Goal: Information Seeking & Learning: Learn about a topic

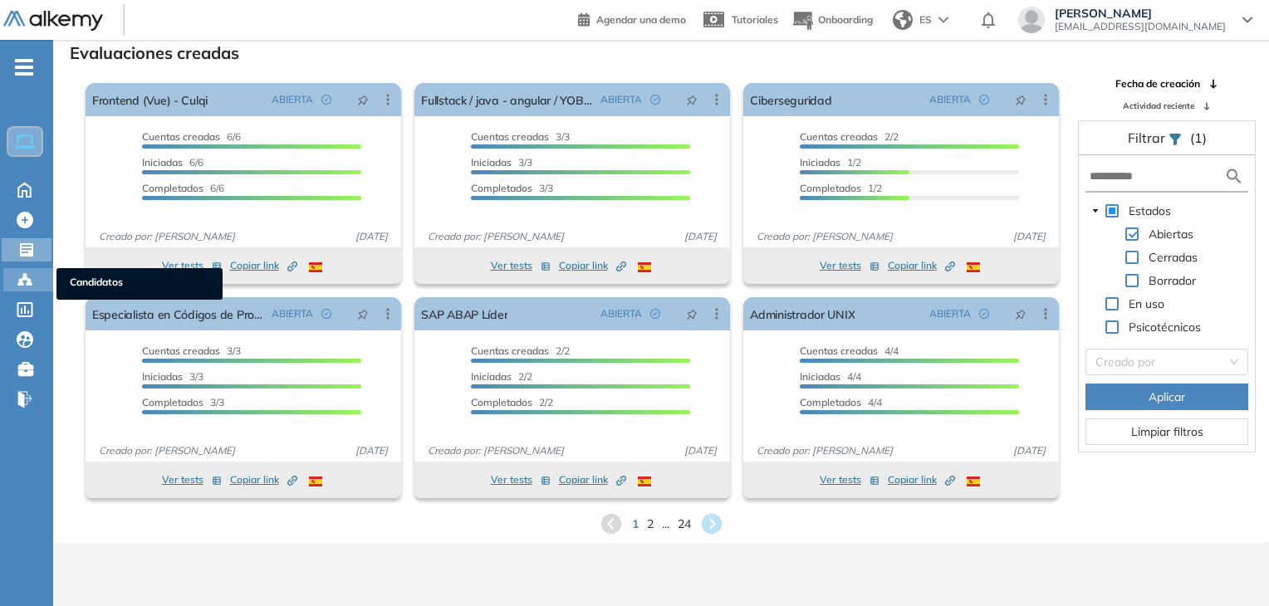
click at [19, 282] on icon at bounding box center [20, 283] width 5 height 3
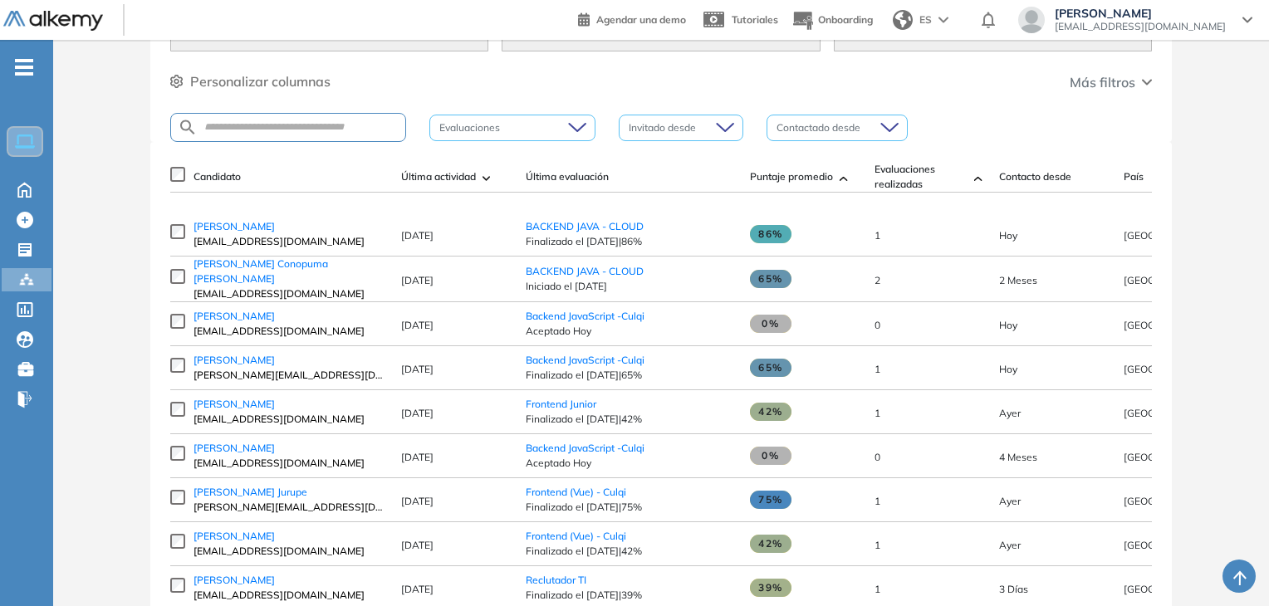
scroll to position [166, 0]
click at [222, 238] on span "[EMAIL_ADDRESS][DOMAIN_NAME]" at bounding box center [288, 239] width 191 height 15
click at [229, 231] on span "[PERSON_NAME]" at bounding box center [233, 224] width 81 height 12
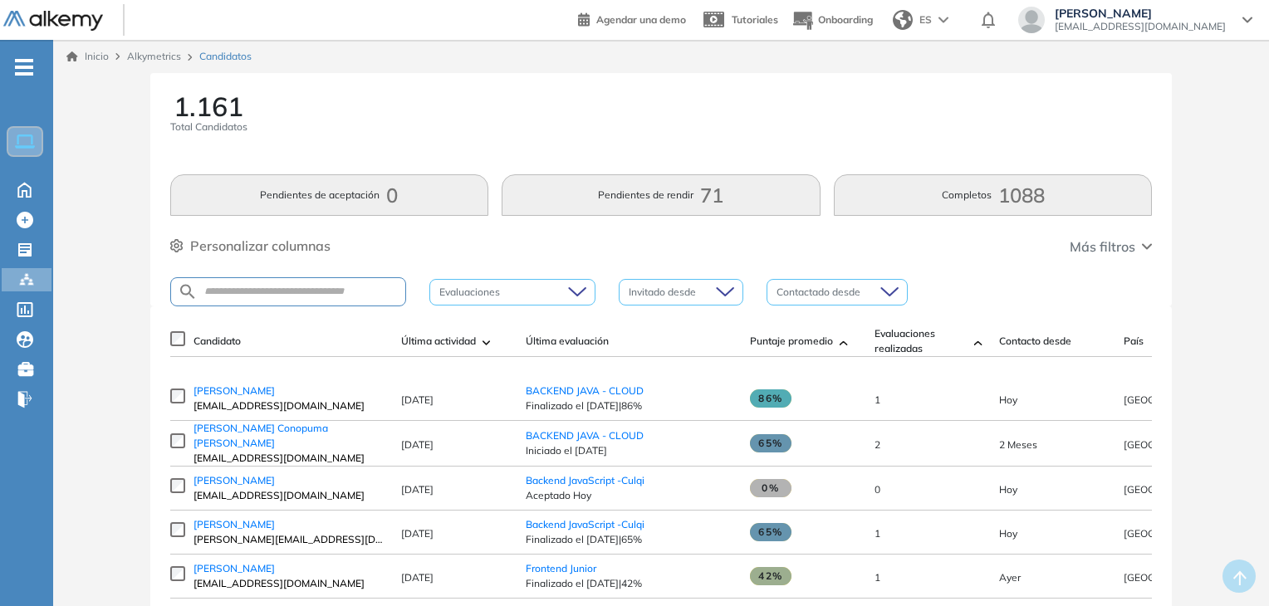
scroll to position [83, 0]
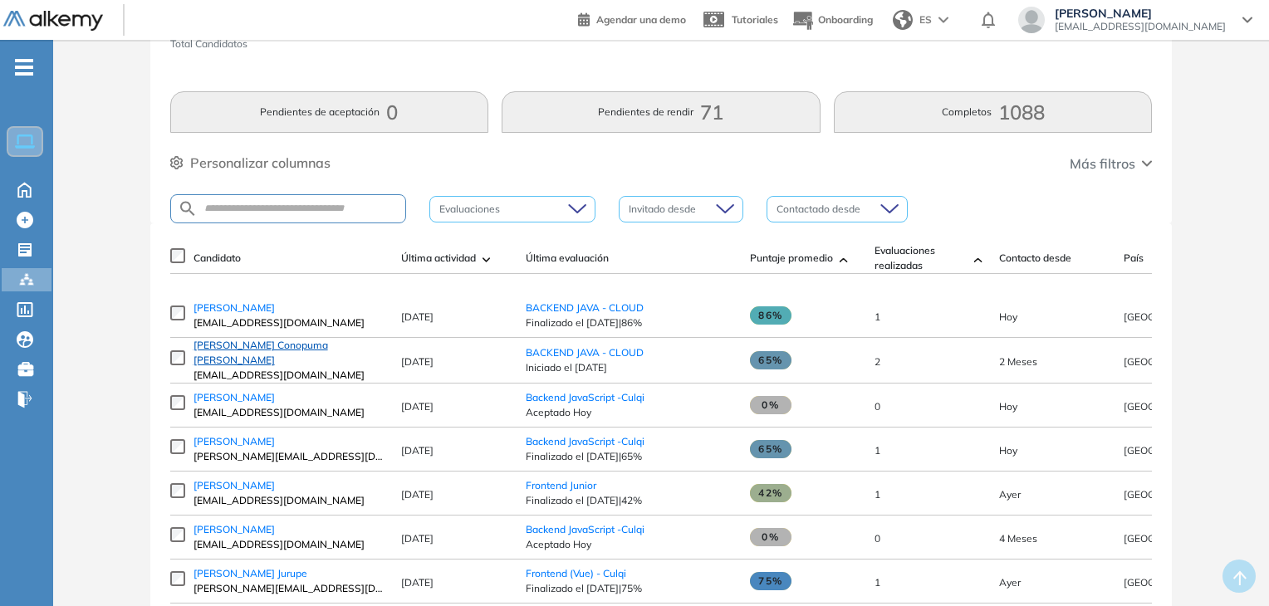
click at [288, 356] on span "[PERSON_NAME] Conopuma [PERSON_NAME]" at bounding box center [260, 352] width 134 height 27
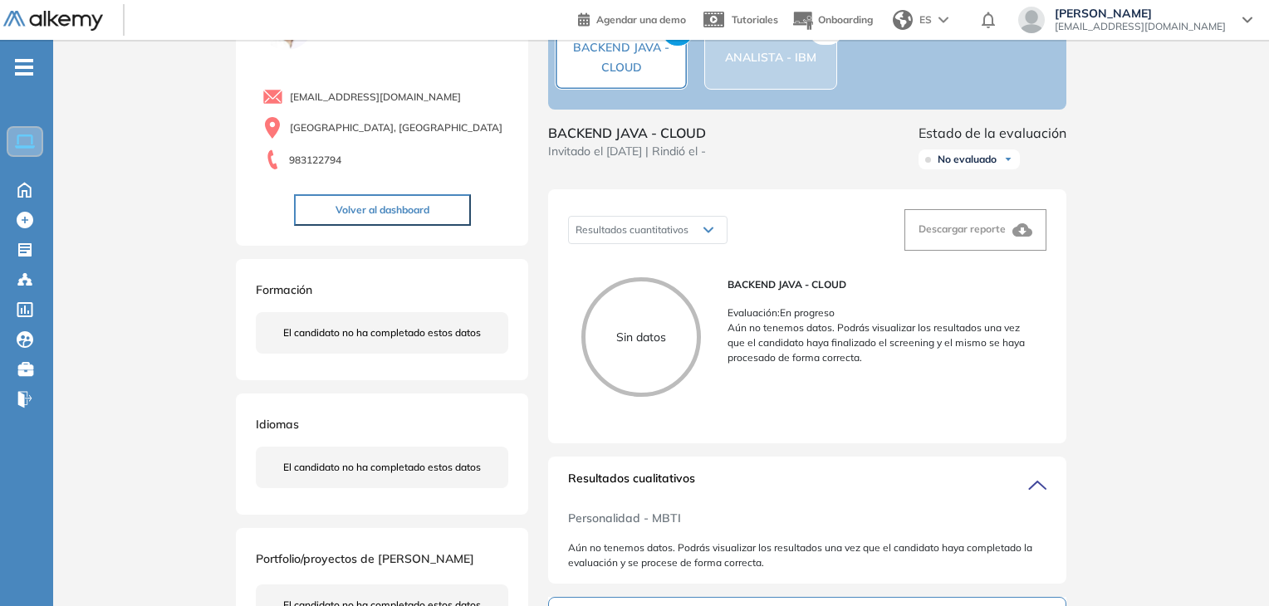
scroll to position [83, 0]
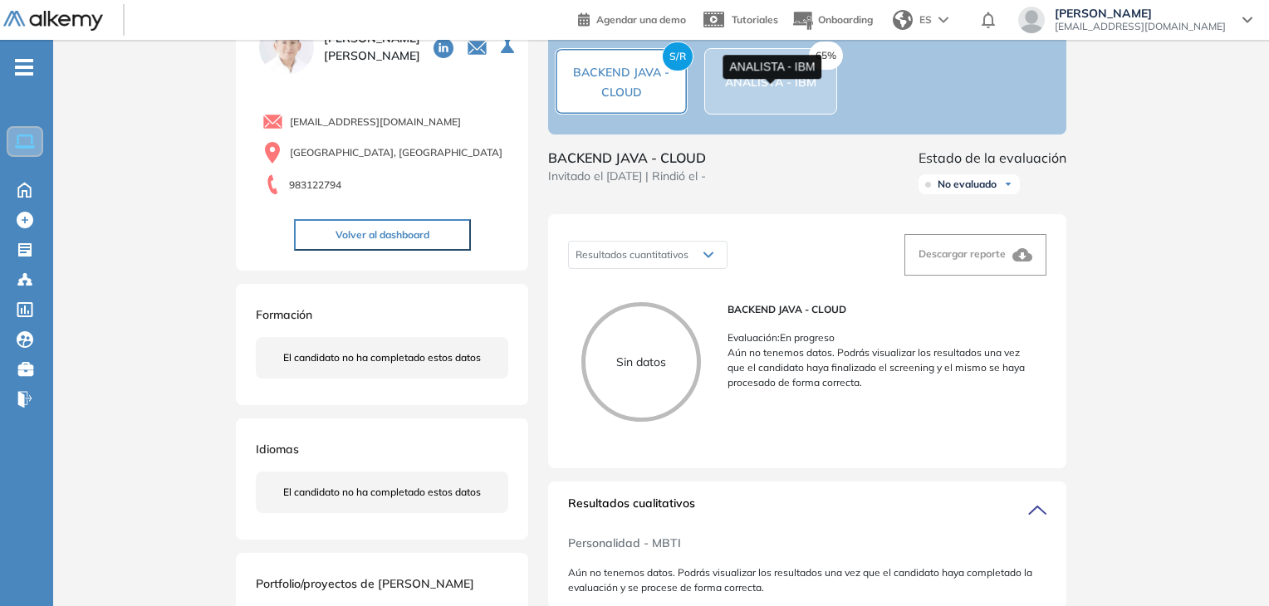
click at [769, 89] on span "ANALISTA - IBM" at bounding box center [770, 82] width 91 height 15
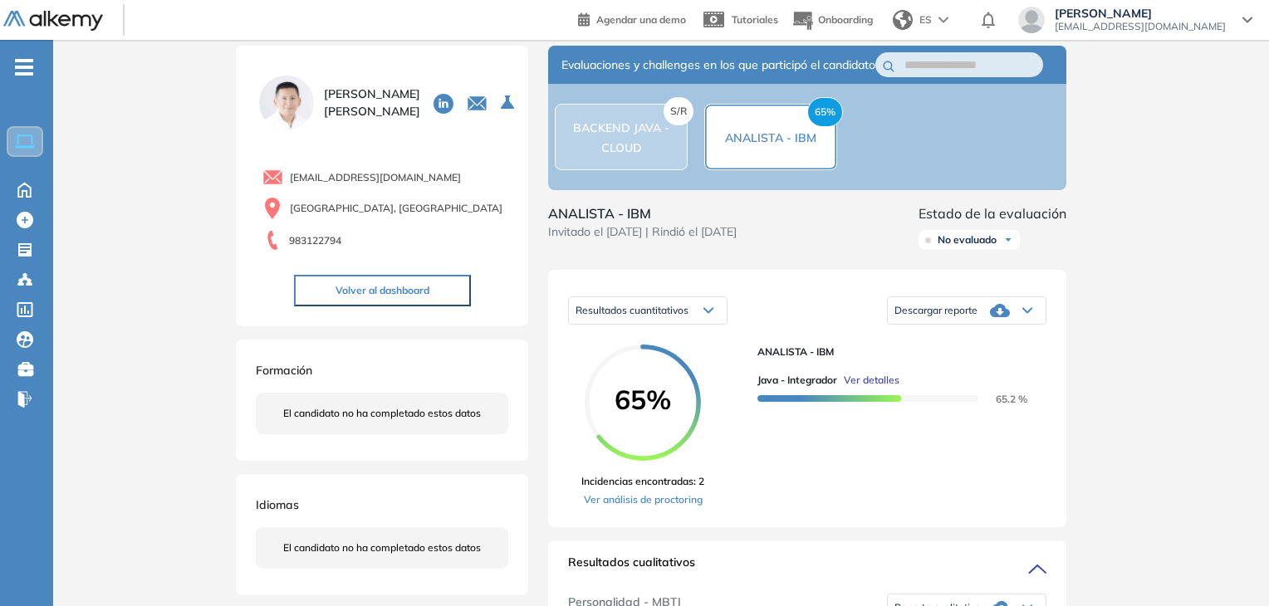
scroll to position [0, 0]
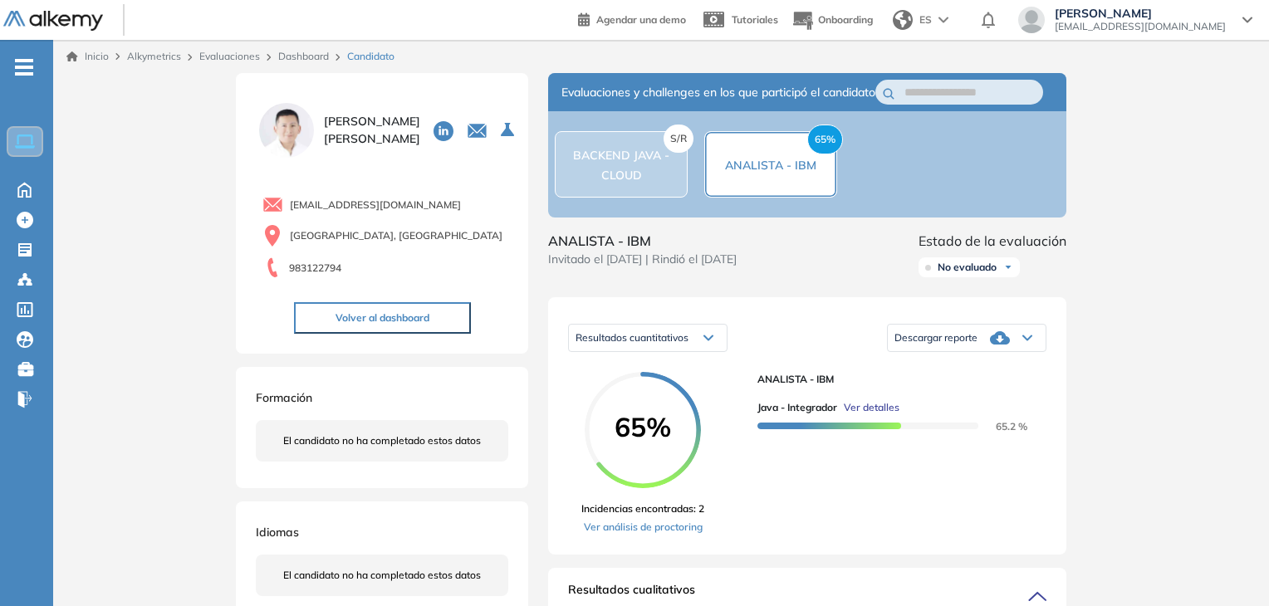
click at [654, 172] on div "S/R BACKEND JAVA - CLOUD" at bounding box center [620, 164] width 131 height 40
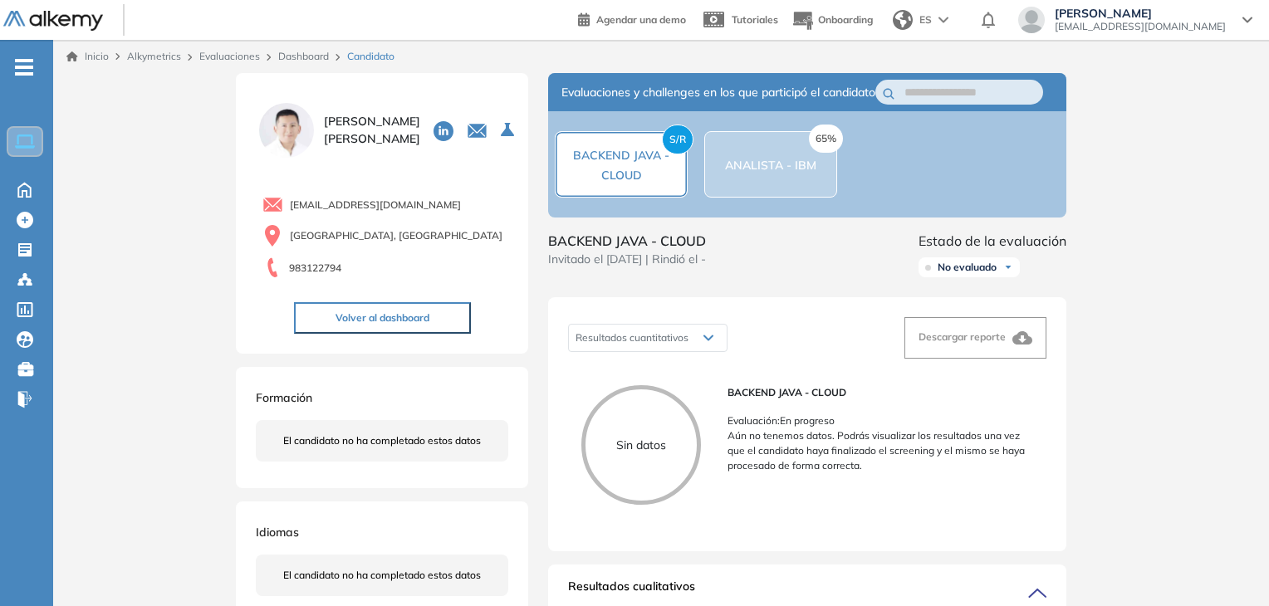
click at [780, 189] on div "65% ANALISTA - IBM" at bounding box center [770, 164] width 133 height 66
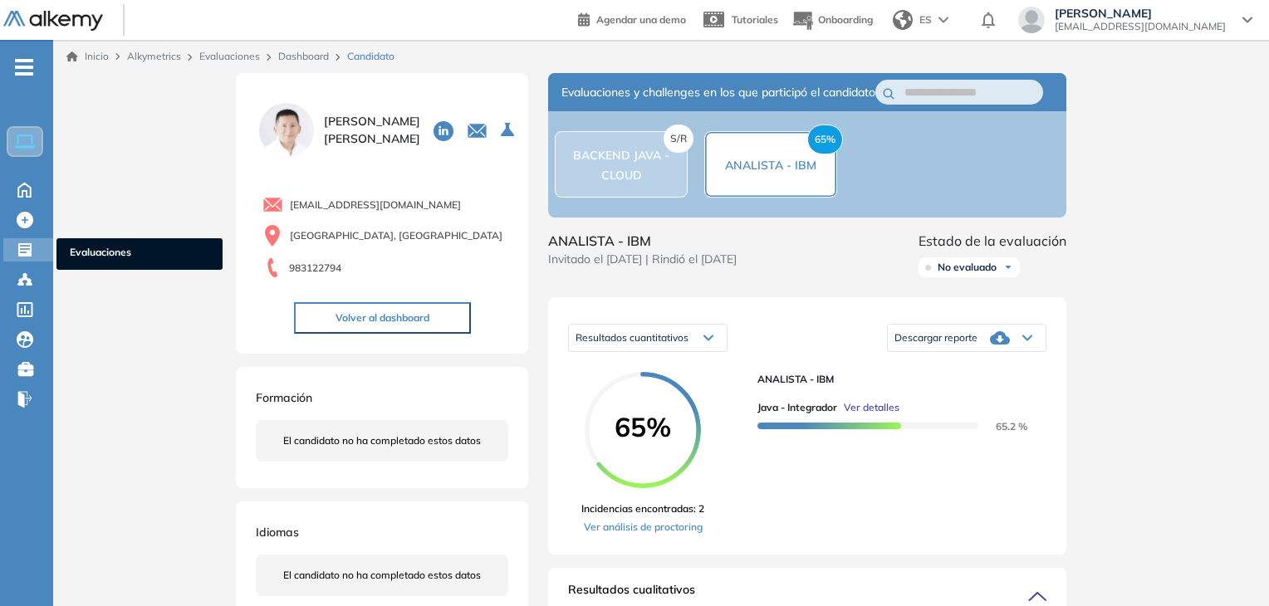
click at [19, 252] on icon at bounding box center [24, 249] width 13 height 13
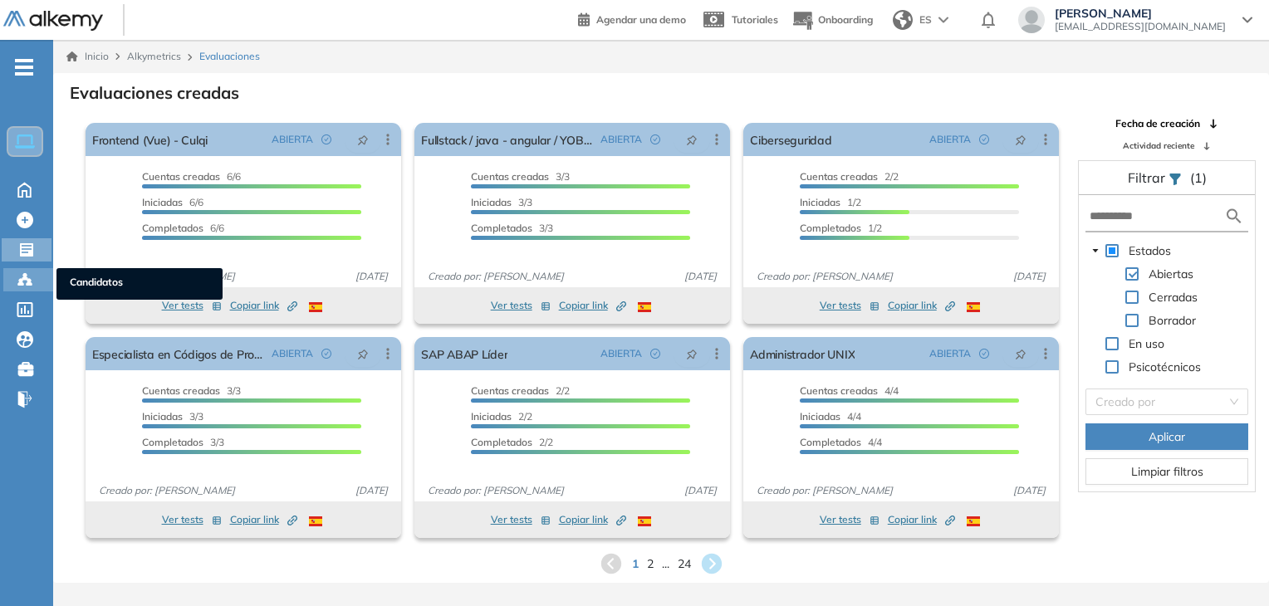
click at [22, 280] on circle at bounding box center [20, 280] width 3 height 3
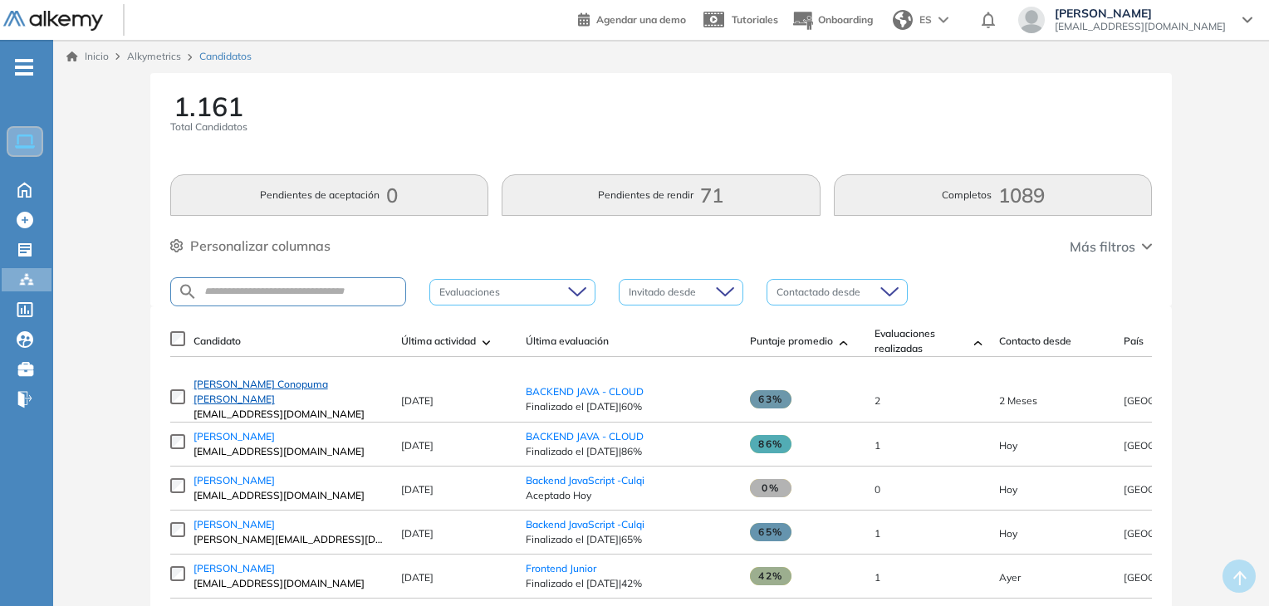
click at [267, 398] on span "[PERSON_NAME] Conopuma [PERSON_NAME]" at bounding box center [260, 391] width 134 height 27
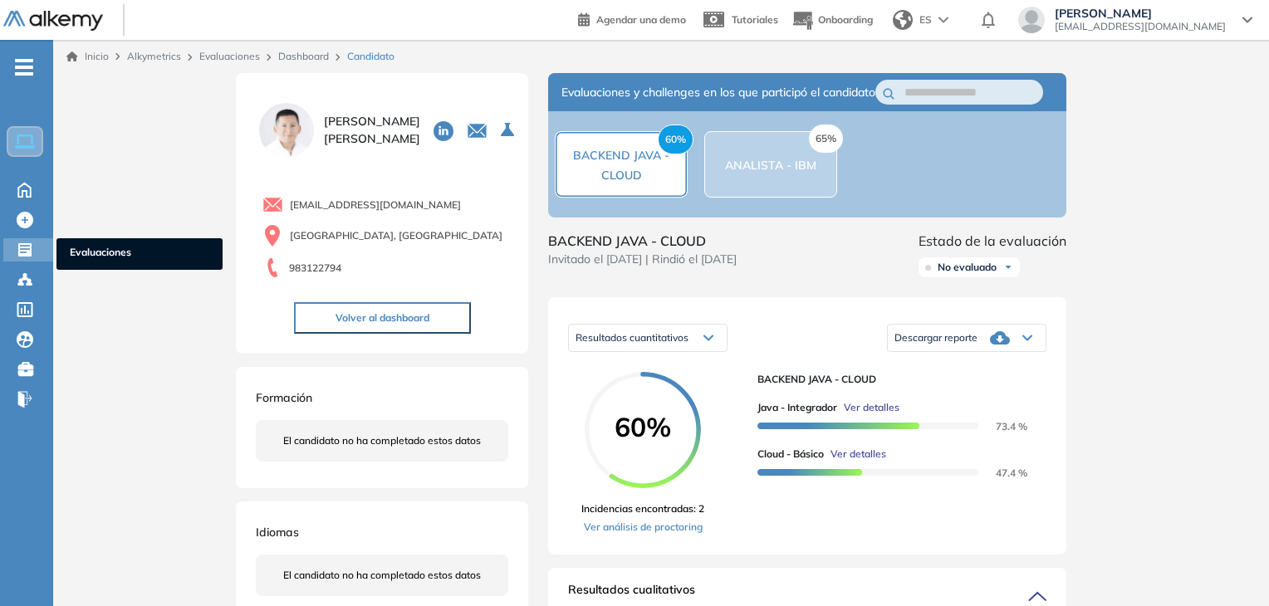
click at [29, 249] on icon at bounding box center [24, 249] width 13 height 13
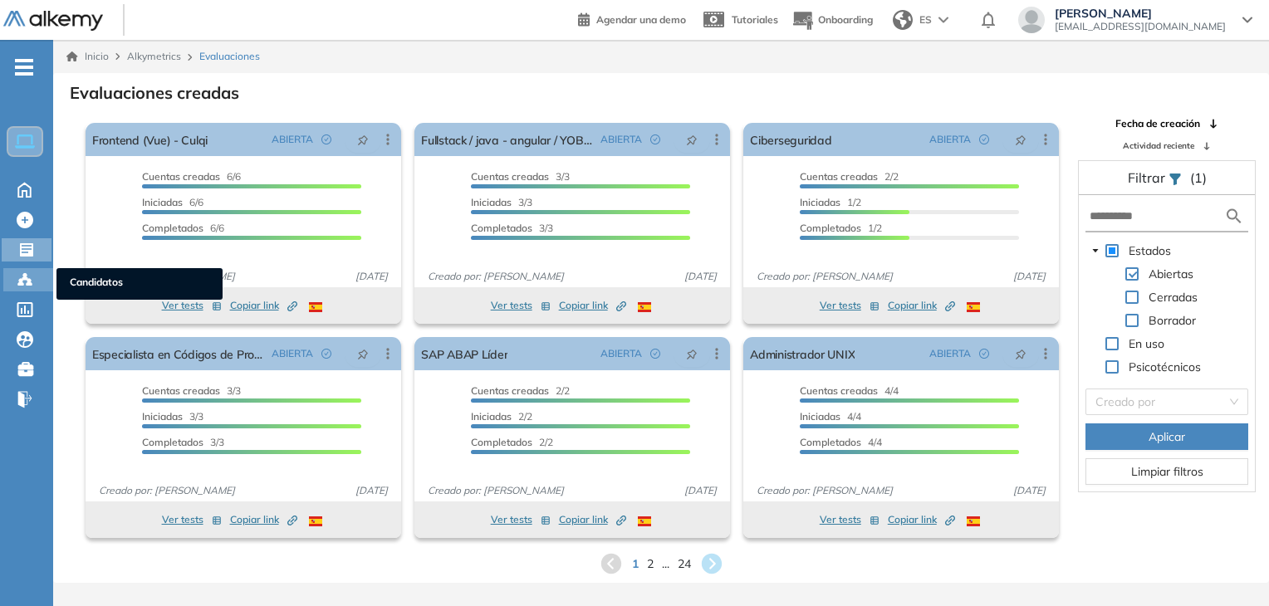
click at [36, 284] on div at bounding box center [27, 278] width 20 height 20
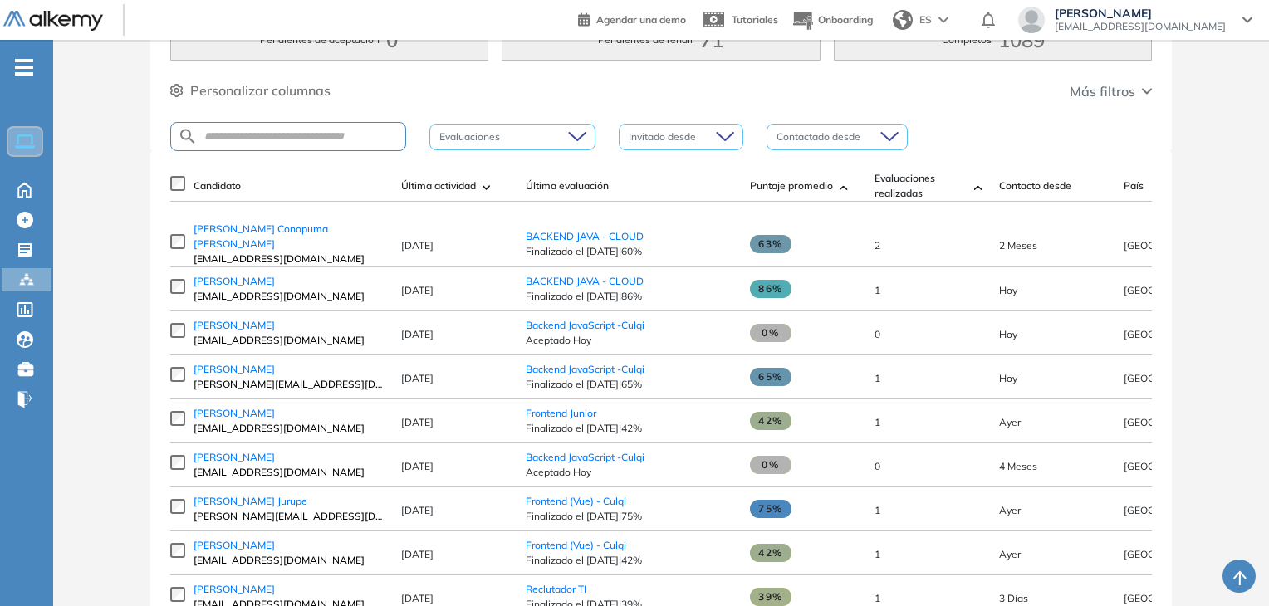
scroll to position [166, 0]
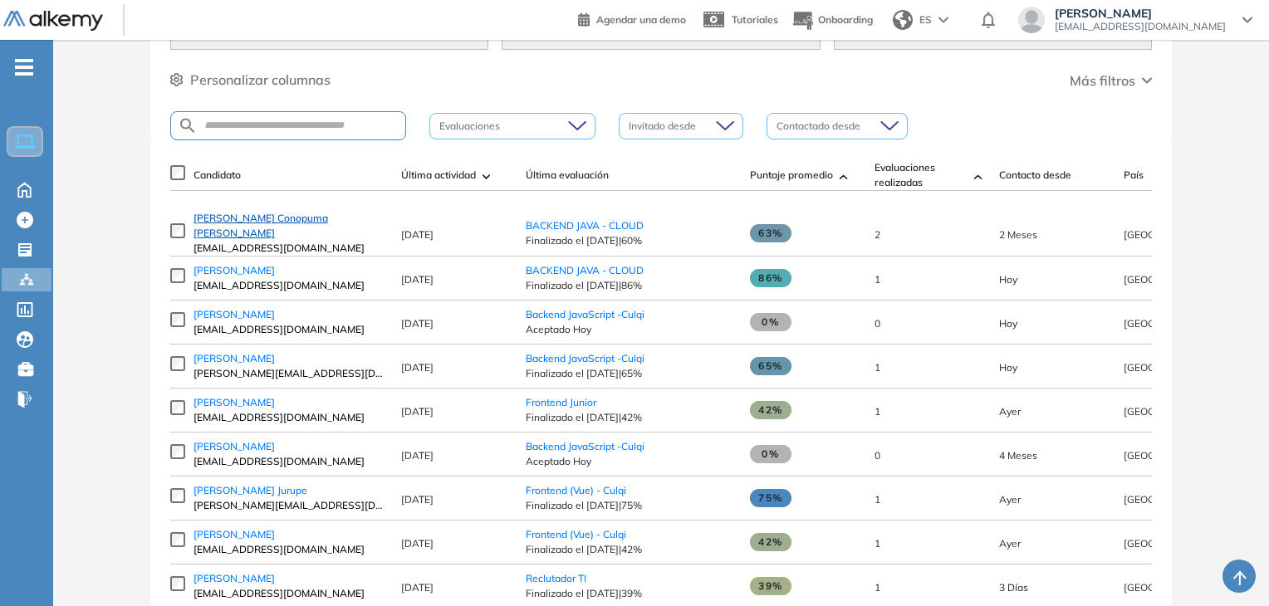
click at [246, 237] on span "[PERSON_NAME] Conopuma [PERSON_NAME]" at bounding box center [260, 225] width 134 height 27
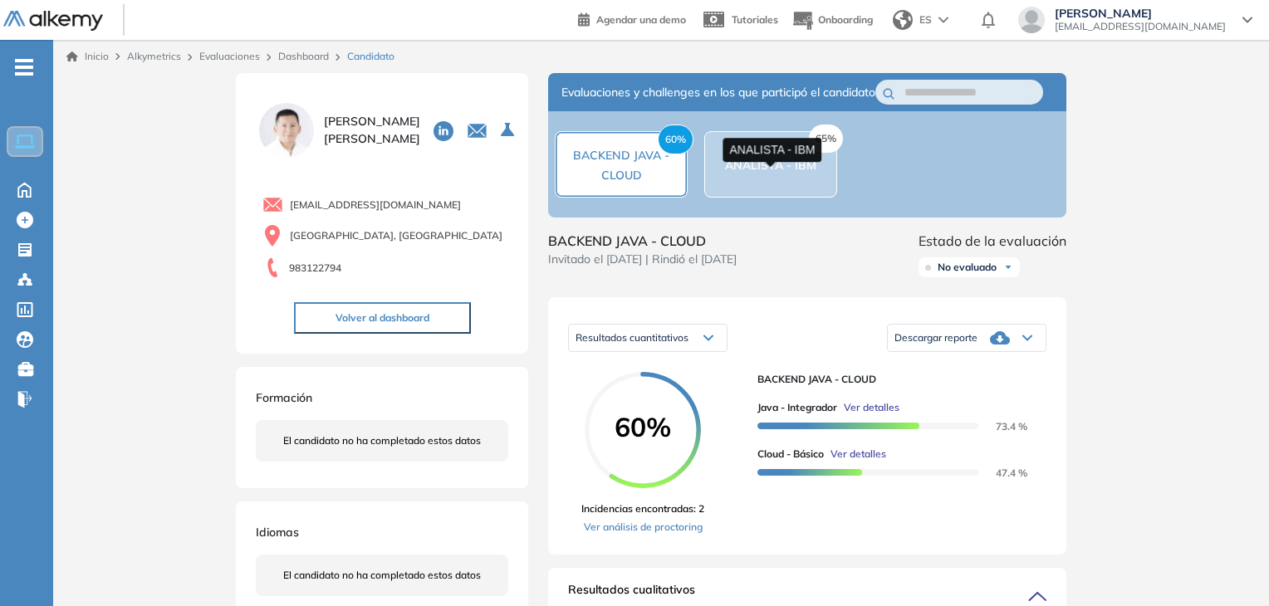
click at [759, 173] on span "ANALISTA - IBM" at bounding box center [770, 165] width 91 height 15
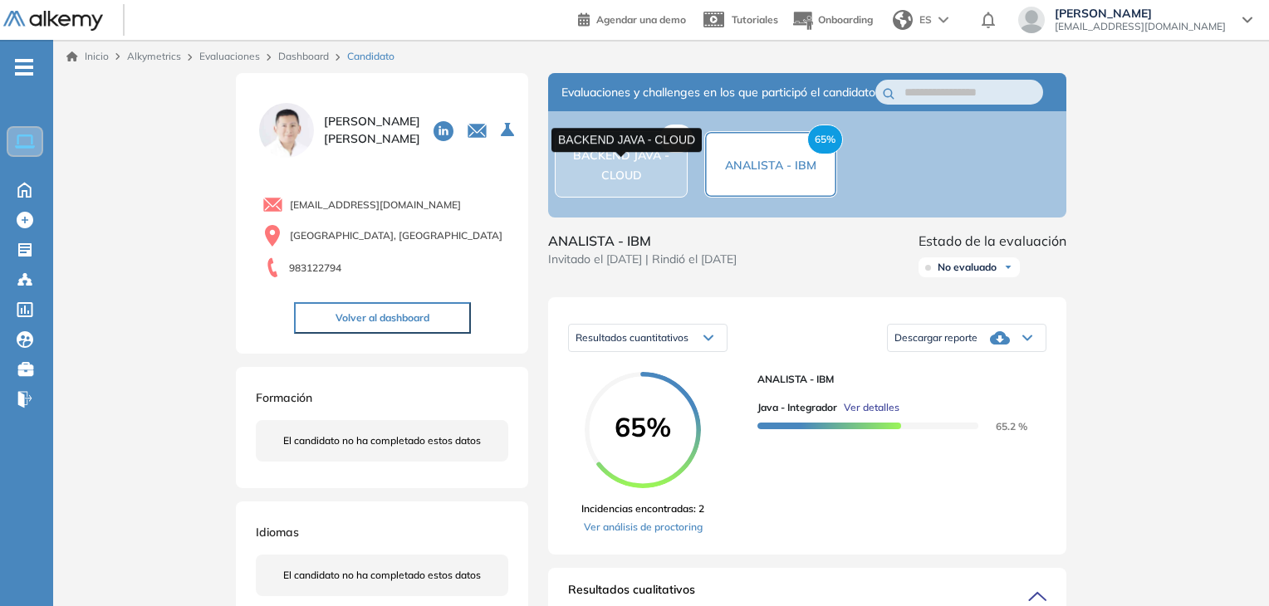
click at [639, 183] on span "BACKEND JAVA - CLOUD" at bounding box center [621, 165] width 96 height 35
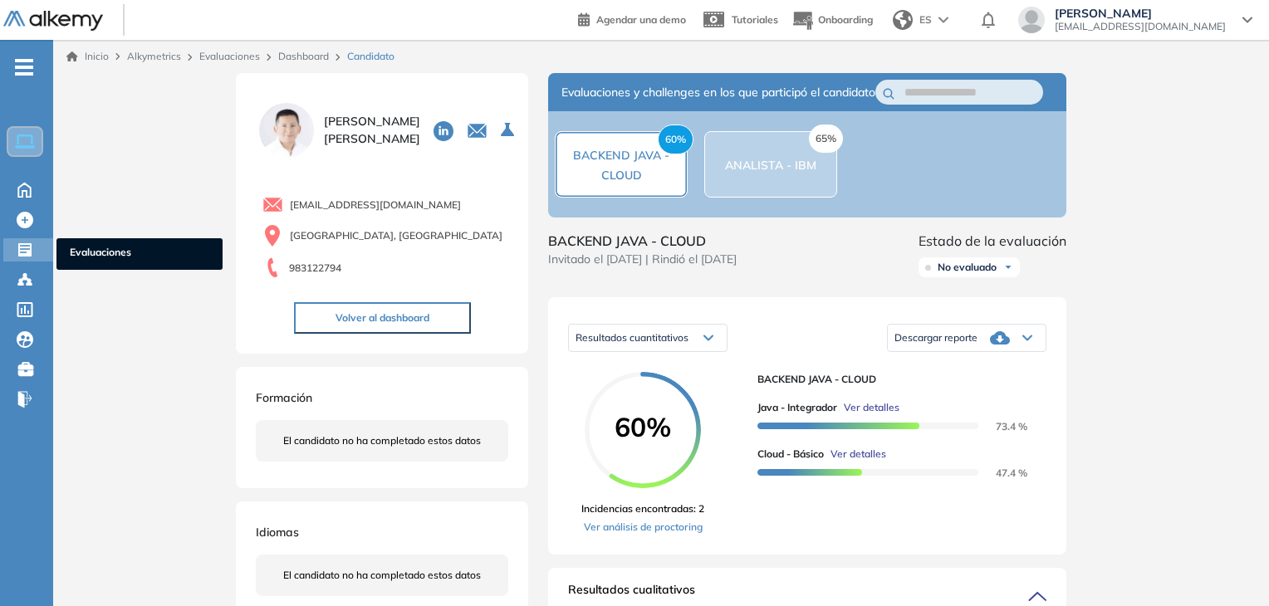
click at [16, 247] on div "Evaluaciones Evaluaciones" at bounding box center [28, 249] width 50 height 23
